Goal: Task Accomplishment & Management: Manage account settings

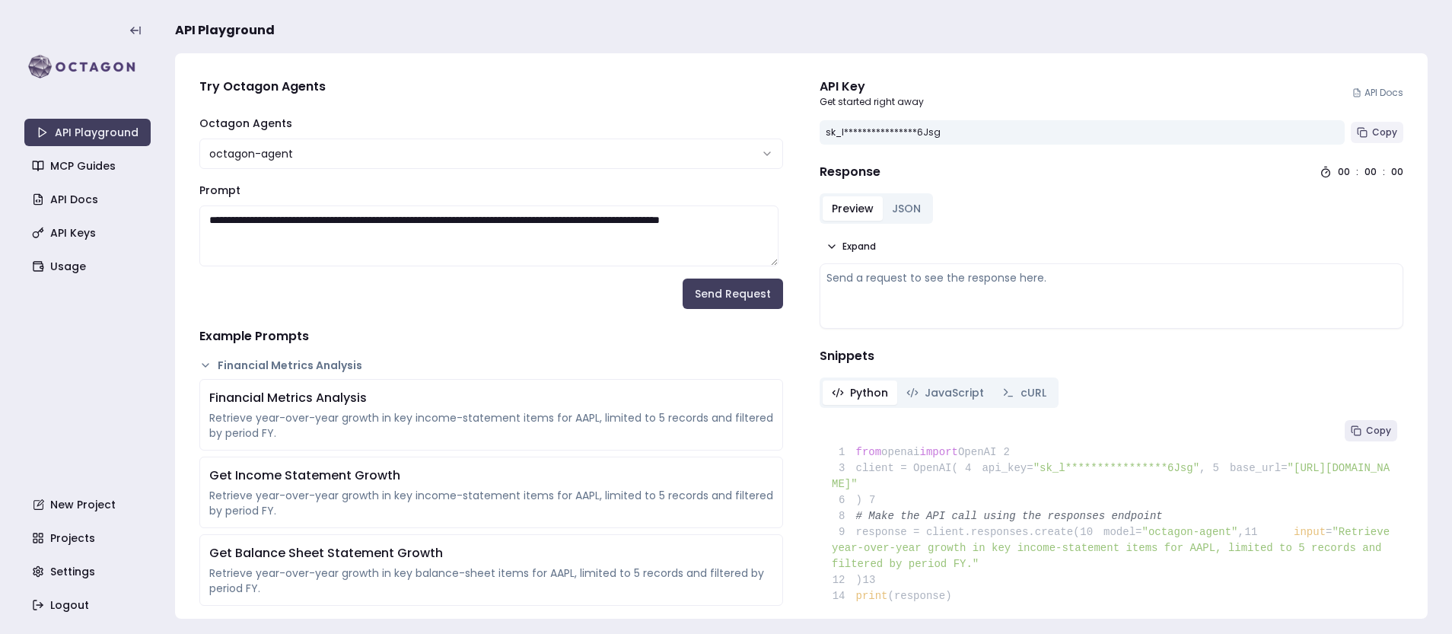
click at [1372, 135] on span "Copy" at bounding box center [1384, 132] width 25 height 12
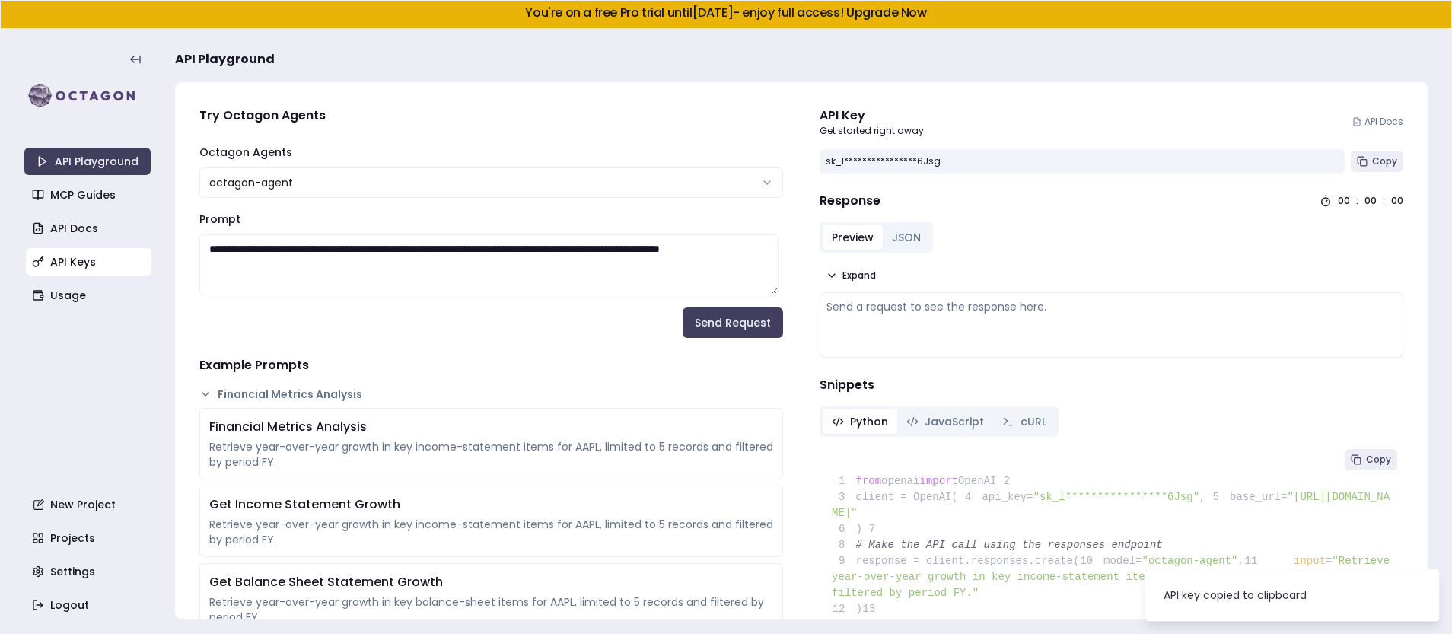
click at [62, 263] on link "API Keys" at bounding box center [89, 261] width 126 height 27
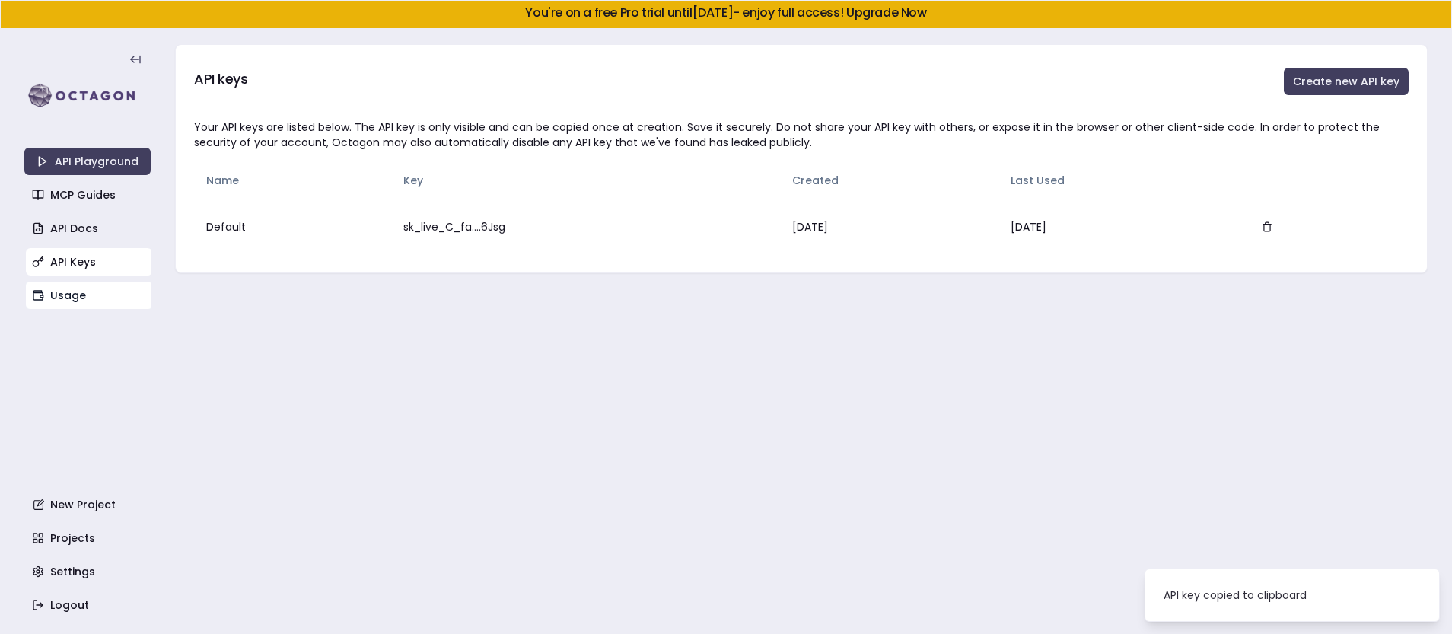
click at [56, 302] on link "Usage" at bounding box center [89, 295] width 126 height 27
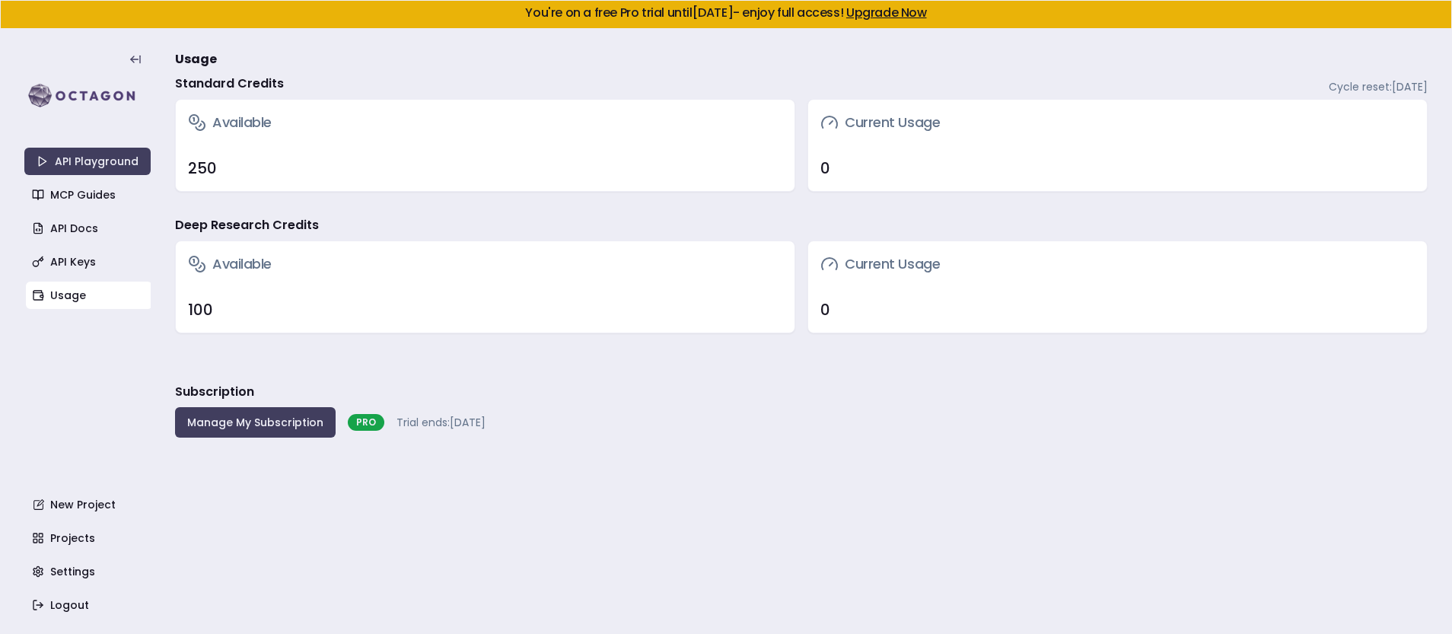
click at [231, 423] on button "Manage My Subscription" at bounding box center [255, 422] width 161 height 30
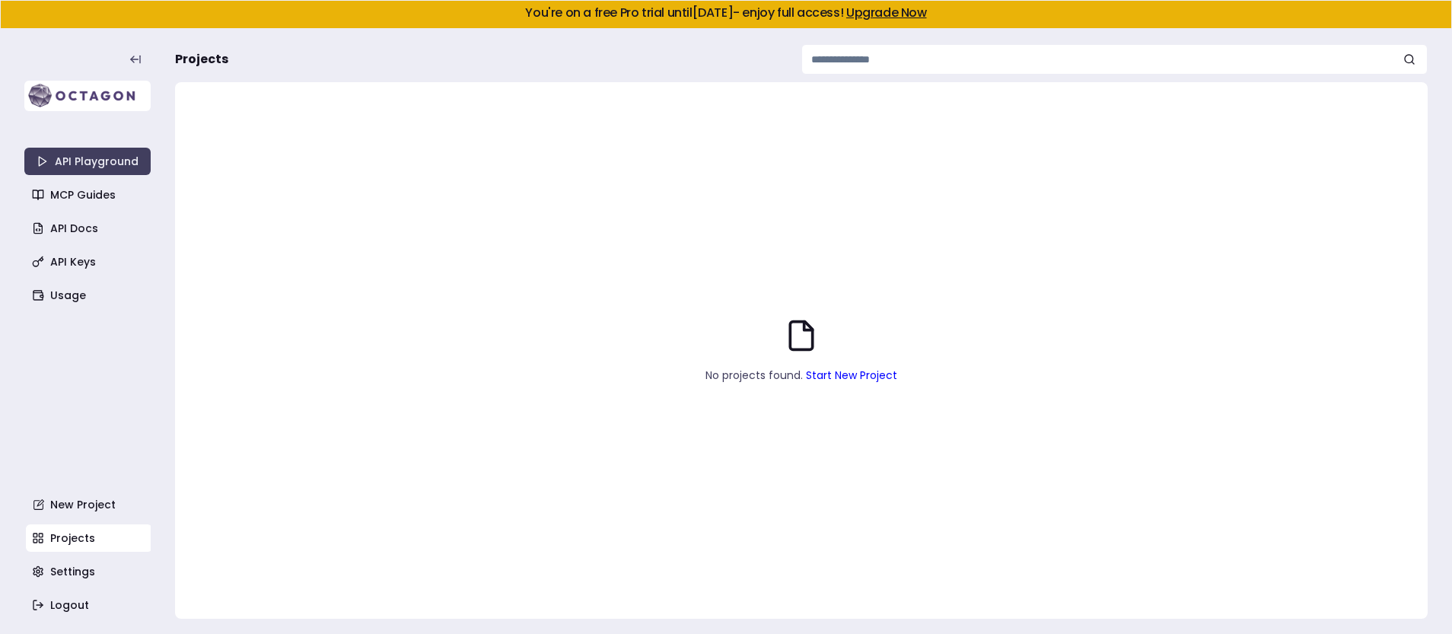
click at [97, 93] on img at bounding box center [87, 96] width 126 height 30
